Goal: Use online tool/utility: Utilize a website feature to perform a specific function

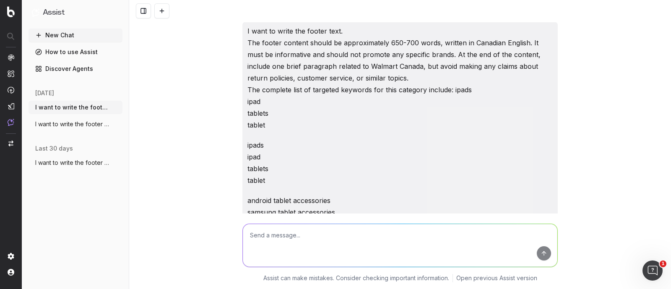
scroll to position [11178, 0]
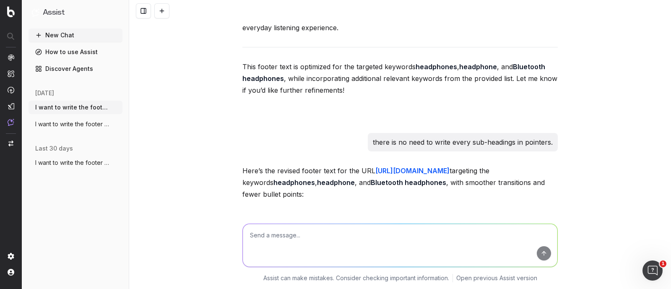
click at [304, 238] on textarea at bounding box center [400, 245] width 314 height 43
type textarea "w"
paste textarea "Lore ips Dolorsi Ametconsec adi Elits Doei Tempori utl'et dolorem ali enimadmin…"
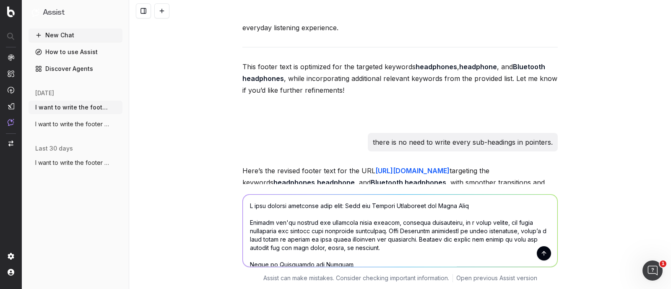
scroll to position [730, 0]
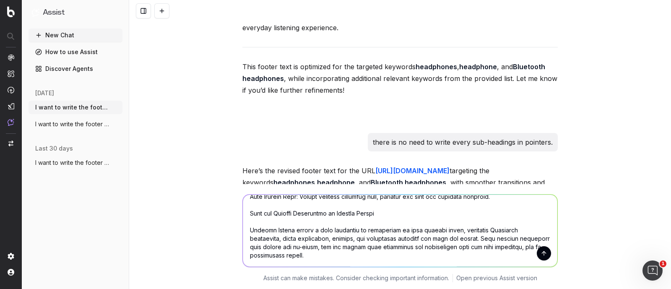
type textarea "L ipsu dolorsi ametconse adip elit: Sedd eiu Tempori Utlaboreet dol Magna Aliq …"
click at [541, 250] on button "submit" at bounding box center [544, 253] width 14 height 14
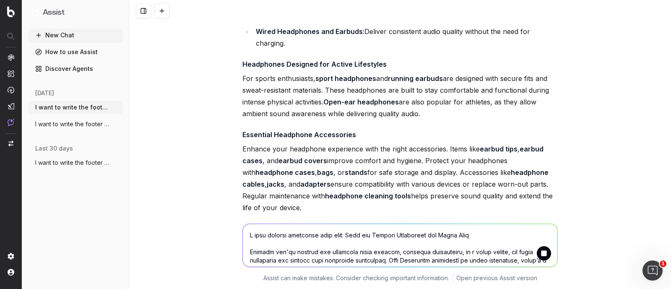
scroll to position [13477, 0]
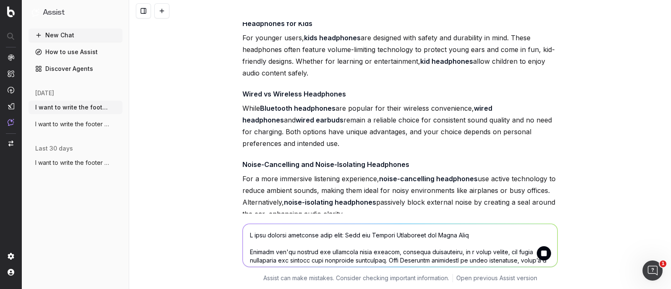
click at [247, 237] on textarea at bounding box center [400, 245] width 314 height 43
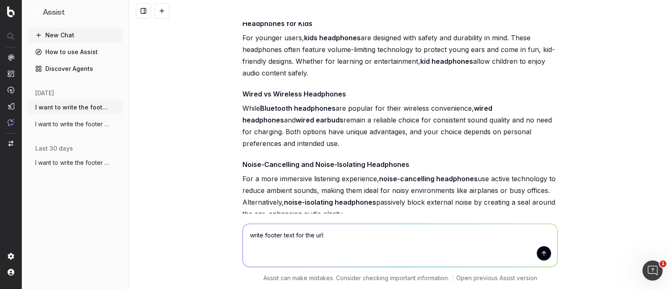
paste textarea "[URL][DOMAIN_NAME]"
paste textarea "open ear headphones open-ear headphones open ear headphone open-ear headphone"
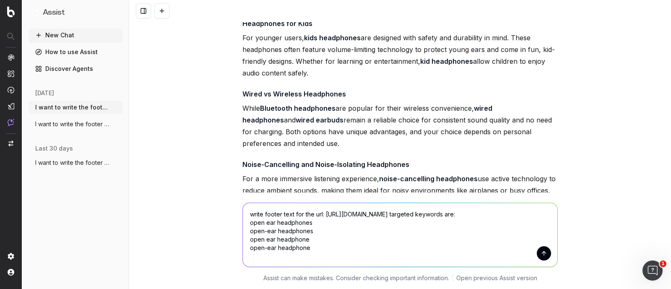
type textarea "write footer text for the url: [URL][DOMAIN_NAME] targeted keywords are: open e…"
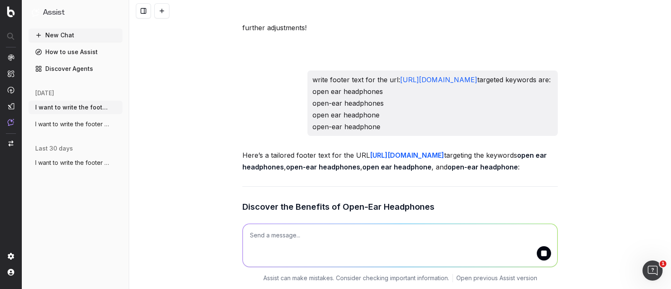
scroll to position [14159, 0]
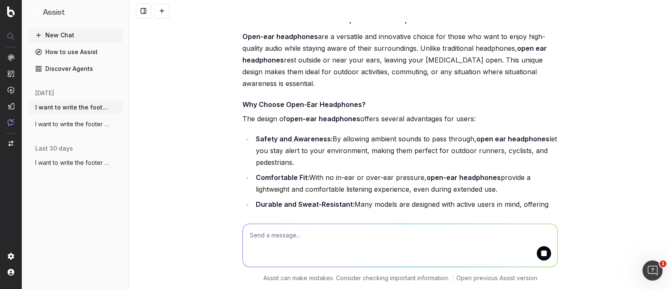
drag, startPoint x: 325, startPoint y: 167, endPoint x: 241, endPoint y: 101, distance: 106.9
copy p "write footer text for the url: [URL][DOMAIN_NAME] targeted keywords are: open e…"
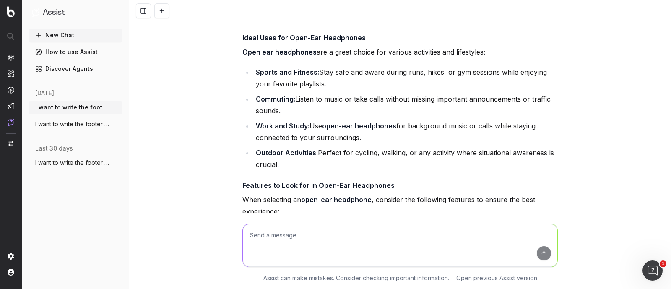
scroll to position [14368, 0]
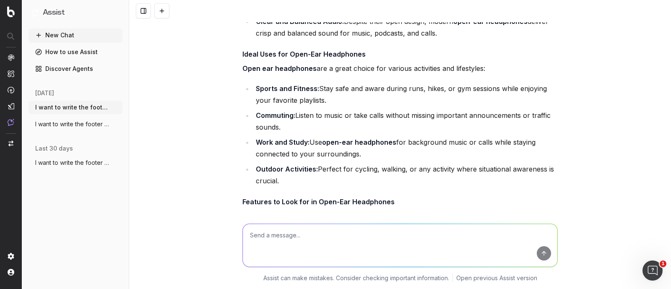
drag, startPoint x: 239, startPoint y: 57, endPoint x: 305, endPoint y: 123, distance: 93.4
click at [305, 123] on div "Here’s a tailored footer text for the URL [URL][DOMAIN_NAME] targeting the keyw…" at bounding box center [399, 122] width 315 height 740
copy div "Discover the Benefits of Open-Ear Headphones Open-ear headphones are a versatil…"
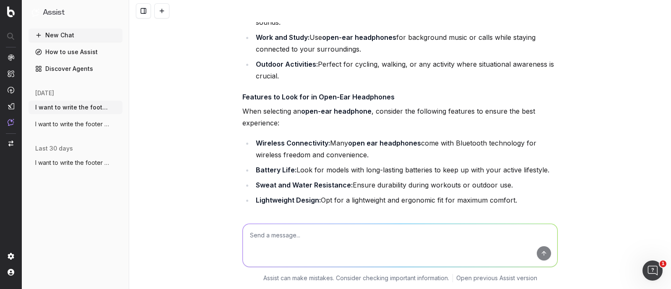
drag, startPoint x: 239, startPoint y: 40, endPoint x: 439, endPoint y: 180, distance: 244.1
click at [439, 180] on div "Here’s a tailored footer text for the URL [URL][DOMAIN_NAME] targeting the keyw…" at bounding box center [399, 17] width 315 height 740
copy div "Why Choose Open-Ear Headphones? The design of open-ear headphones offers severa…"
